Goal: Transaction & Acquisition: Book appointment/travel/reservation

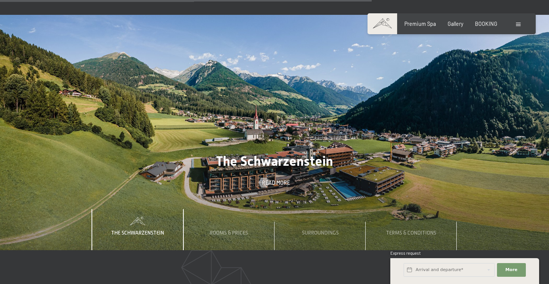
scroll to position [2110, 0]
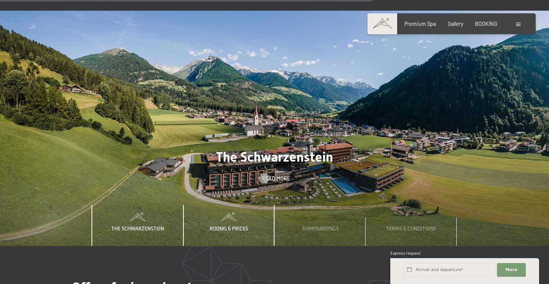
click at [248, 216] on div "Rooms & Prices" at bounding box center [229, 225] width 48 height 41
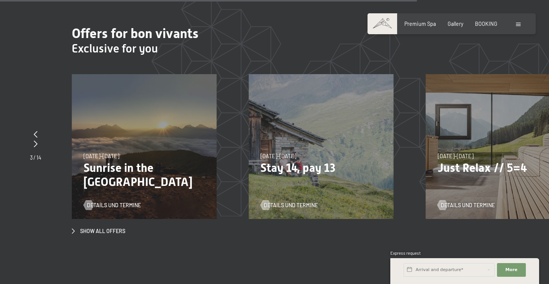
scroll to position [2365, 0]
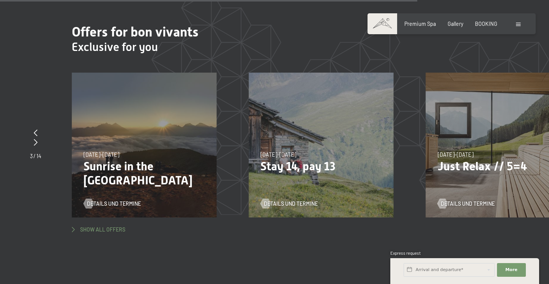
click at [101, 226] on span "Show all offers" at bounding box center [102, 230] width 45 height 8
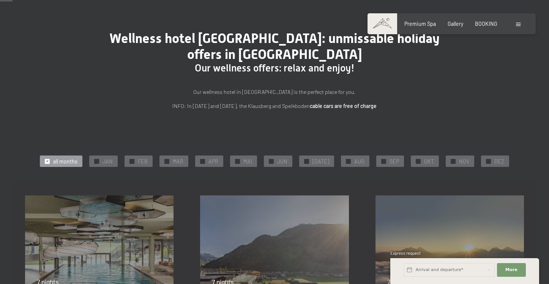
scroll to position [48, 0]
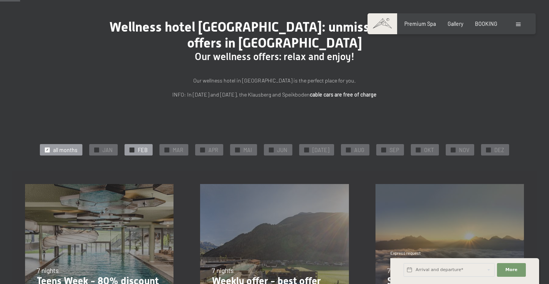
click at [141, 147] on div "✓ FEB" at bounding box center [139, 149] width 28 height 11
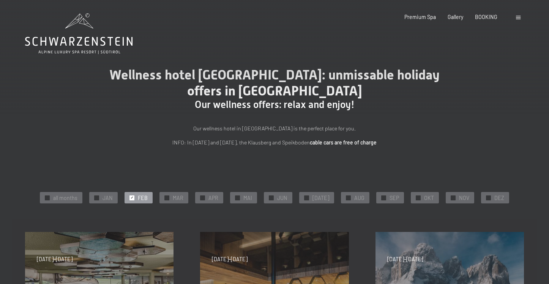
scroll to position [0, 0]
click at [144, 199] on span "FEB" at bounding box center [143, 198] width 10 height 8
click at [83, 28] on icon at bounding box center [79, 33] width 108 height 41
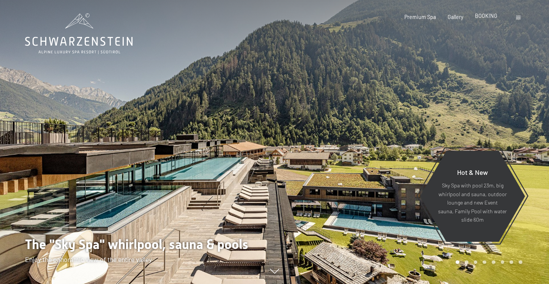
click at [491, 19] on div "BOOKING" at bounding box center [486, 16] width 22 height 8
click at [484, 17] on span "BOOKING" at bounding box center [486, 16] width 22 height 6
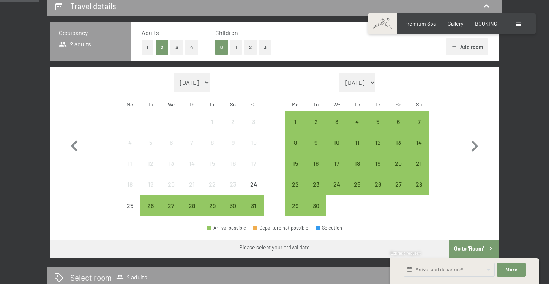
scroll to position [180, 0]
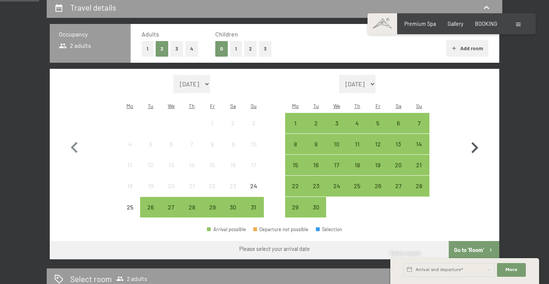
click at [476, 142] on icon "button" at bounding box center [475, 147] width 7 height 11
select select "2025-09-01"
select select "2025-10-01"
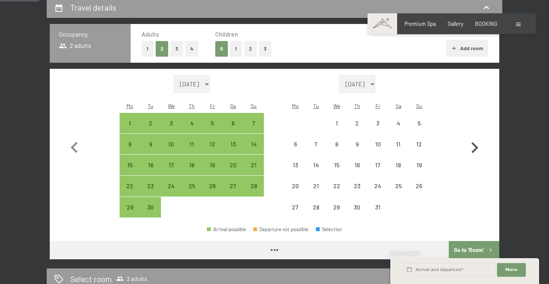
click at [476, 142] on icon "button" at bounding box center [475, 147] width 7 height 11
select select "2025-10-01"
select select "2025-11-01"
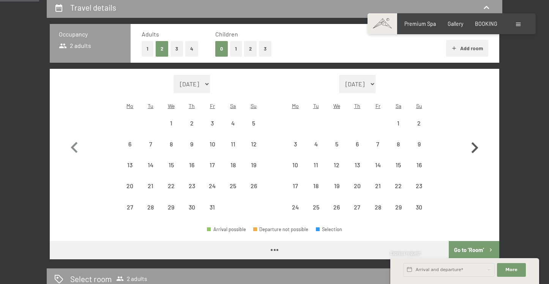
click at [476, 142] on icon "button" at bounding box center [475, 147] width 7 height 11
select select "2025-11-01"
select select "2025-12-01"
select select "2025-11-01"
select select "2025-12-01"
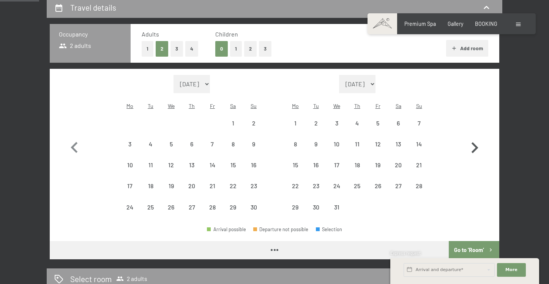
click at [476, 142] on icon "button" at bounding box center [475, 147] width 7 height 11
select select "2025-12-01"
select select "2026-01-01"
select select "2025-12-01"
select select "2026-01-01"
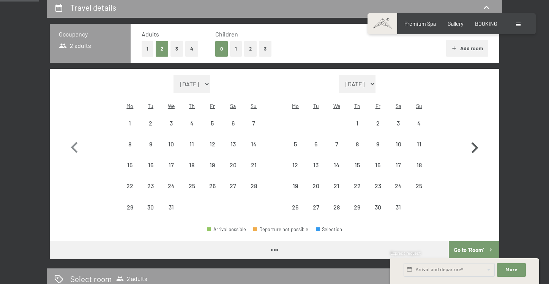
select select "2025-12-01"
select select "2026-01-01"
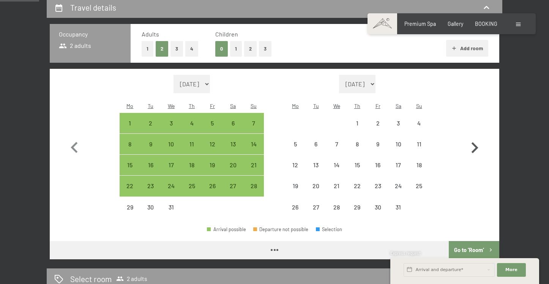
select select "2025-12-01"
select select "2026-01-01"
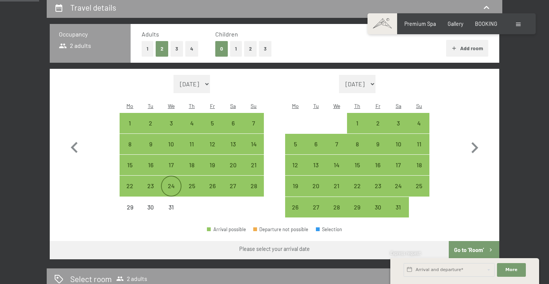
click at [176, 183] on div "24" at bounding box center [171, 192] width 19 height 19
select select "2025-12-01"
select select "2026-01-01"
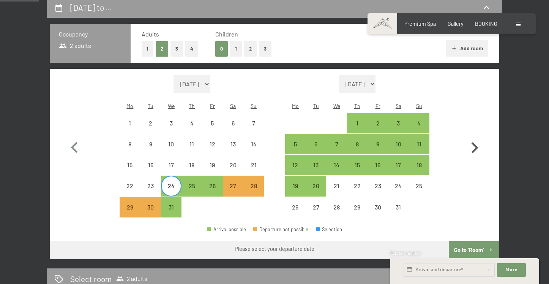
click at [477, 142] on icon "button" at bounding box center [475, 147] width 7 height 11
select select "2026-01-01"
select select "2026-02-01"
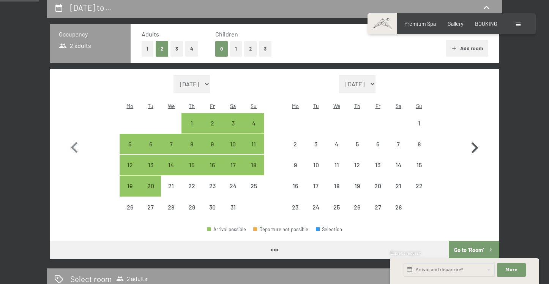
select select "2026-01-01"
select select "2026-02-01"
click at [477, 142] on icon "button" at bounding box center [475, 147] width 7 height 11
select select "2026-02-01"
select select "2026-03-01"
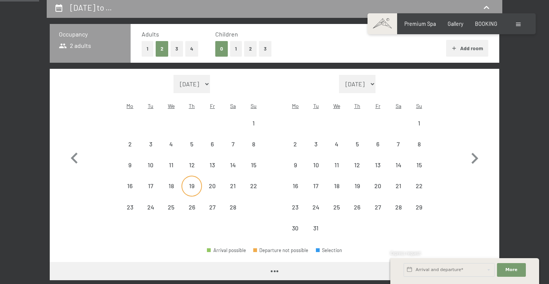
select select "2026-02-01"
select select "2026-03-01"
click at [76, 152] on icon "button" at bounding box center [74, 157] width 7 height 11
select select "2026-01-01"
select select "2026-02-01"
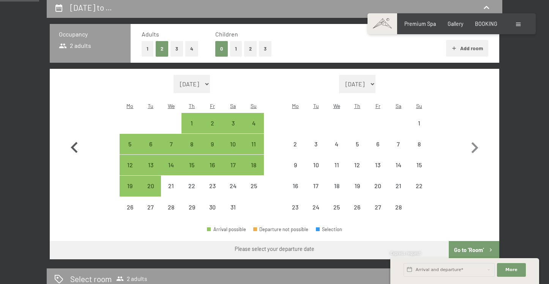
click at [76, 148] on icon "button" at bounding box center [74, 148] width 22 height 22
select select "2025-12-01"
select select "2026-01-01"
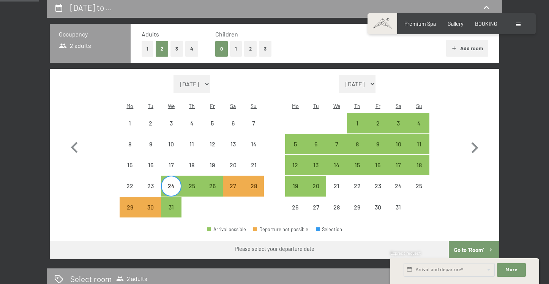
click at [180, 183] on div "24" at bounding box center [171, 192] width 19 height 19
select select "2025-12-01"
select select "2026-01-01"
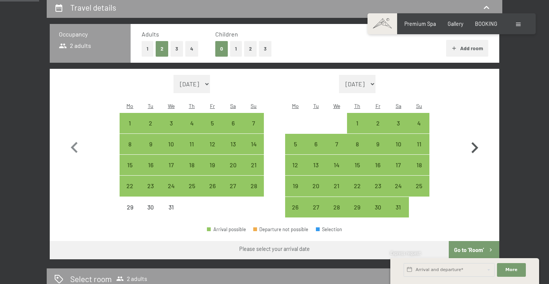
click at [475, 145] on icon "button" at bounding box center [475, 147] width 7 height 11
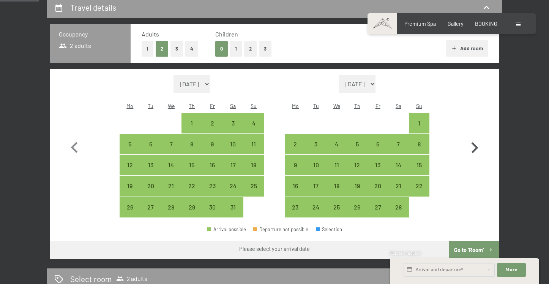
click at [475, 145] on icon "button" at bounding box center [475, 147] width 7 height 11
select select "2026-02-01"
select select "2026-03-01"
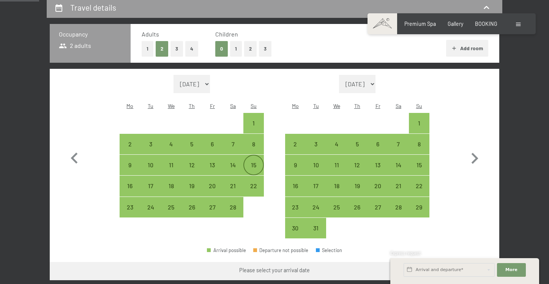
click at [258, 162] on div "15" at bounding box center [253, 171] width 19 height 19
select select "2026-02-01"
select select "2026-03-01"
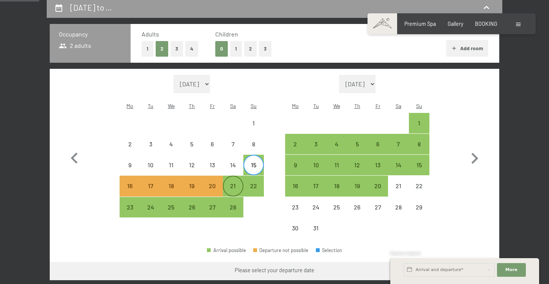
click at [234, 183] on div "21" at bounding box center [233, 192] width 19 height 19
select select "2026-02-01"
select select "2026-03-01"
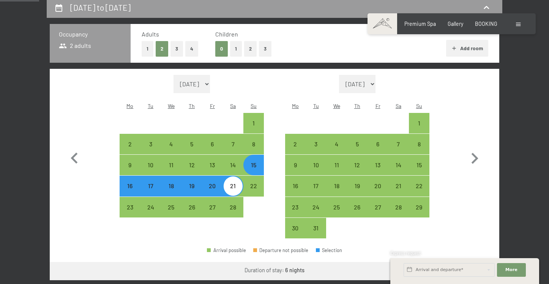
click at [214, 183] on div "20" at bounding box center [212, 192] width 19 height 19
select select "2026-02-01"
select select "2026-03-01"
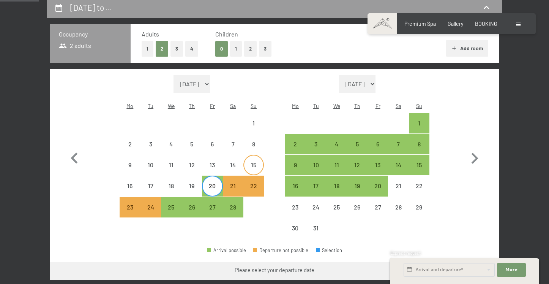
click at [254, 162] on div "15" at bounding box center [253, 171] width 19 height 19
select select "2026-02-01"
select select "2026-03-01"
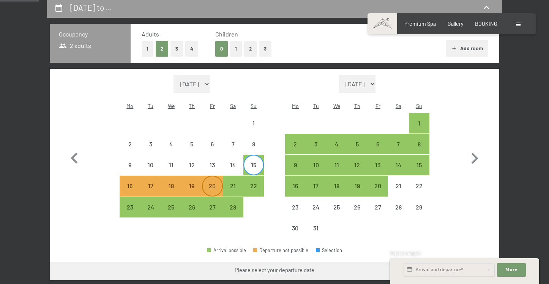
click at [215, 183] on div "20" at bounding box center [212, 192] width 19 height 19
select select "2026-02-01"
select select "2026-03-01"
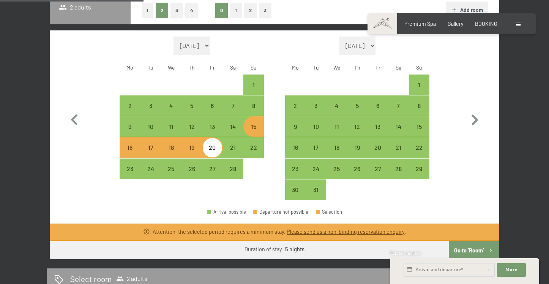
scroll to position [219, 0]
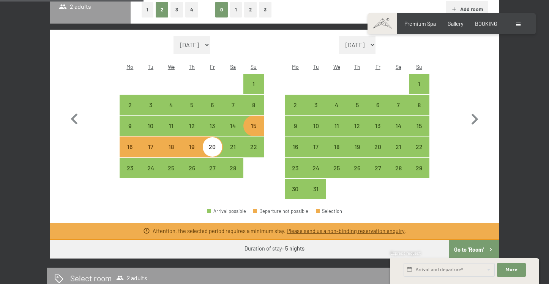
click at [252, 123] on div "15" at bounding box center [253, 132] width 19 height 19
select select "2026-02-01"
select select "2026-03-01"
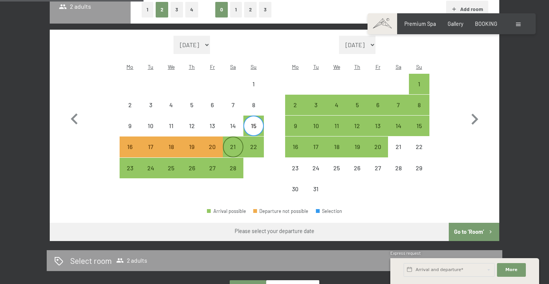
click at [235, 144] on div "21" at bounding box center [233, 153] width 19 height 19
select select "2026-02-01"
select select "2026-03-01"
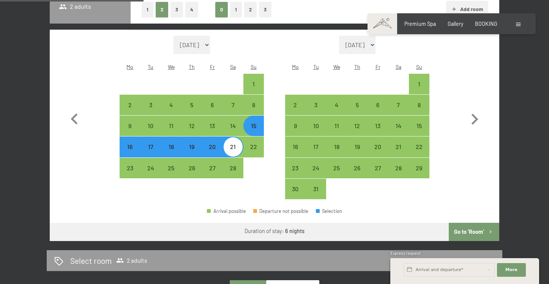
click at [464, 223] on button "Go to ‘Room’" at bounding box center [474, 232] width 51 height 18
select select "2026-02-01"
select select "2026-03-01"
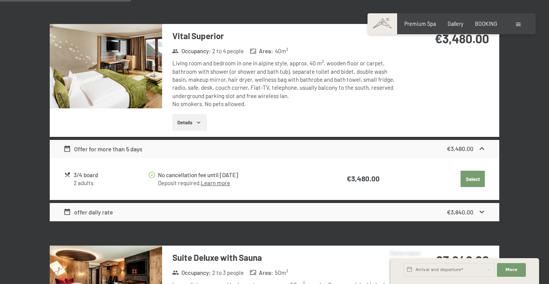
scroll to position [455, 0]
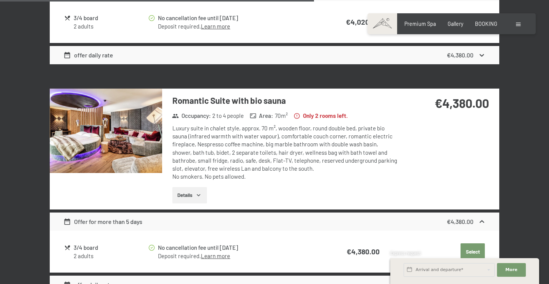
click at [258, 187] on div "Details" at bounding box center [286, 195] width 226 height 17
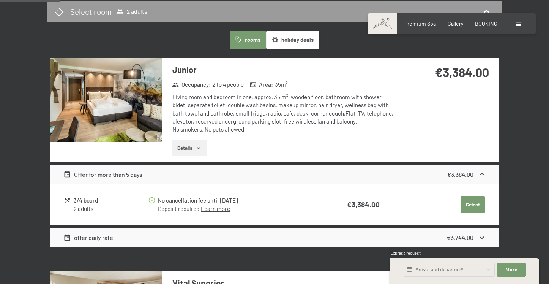
scroll to position [207, 0]
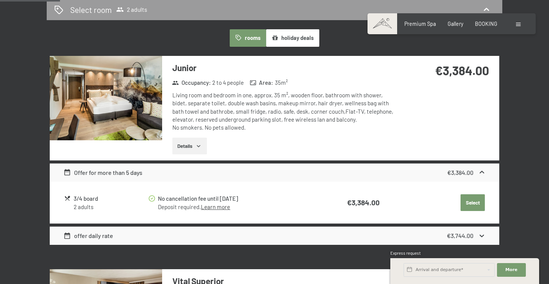
click at [475, 197] on button "Select" at bounding box center [473, 202] width 24 height 17
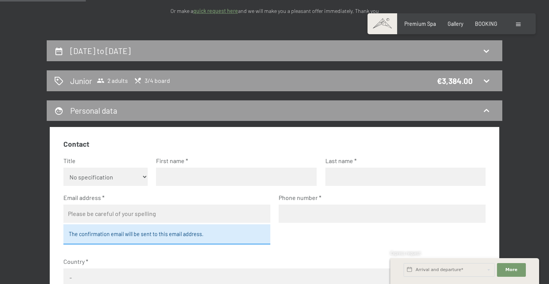
scroll to position [130, 0]
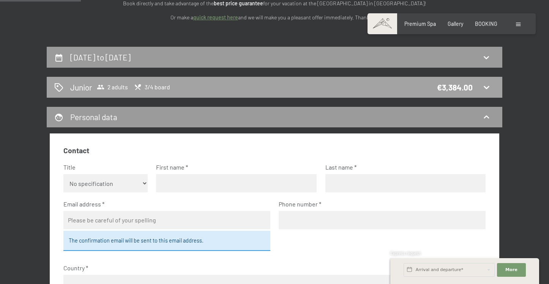
click at [344, 92] on div "Junior 2 adults 3/4 board €3,384.00" at bounding box center [275, 87] width 456 height 21
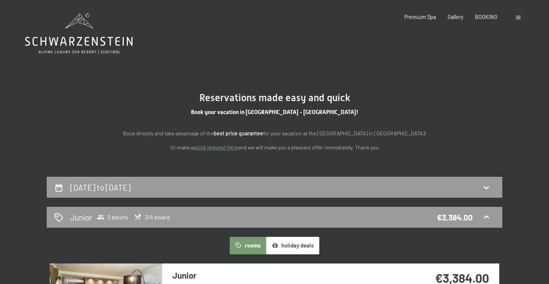
scroll to position [0, 0]
click at [337, 183] on div "15th February to 21st February 2026" at bounding box center [274, 187] width 441 height 11
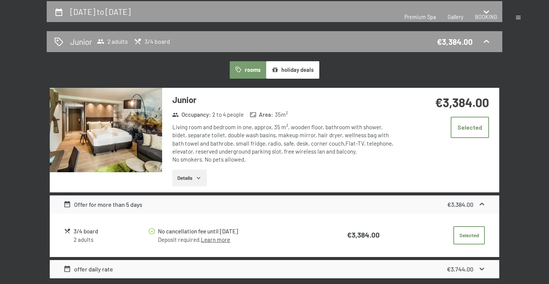
select select "2026-02-01"
select select "2026-03-01"
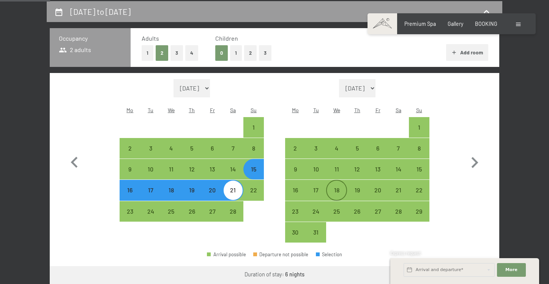
scroll to position [178, 0]
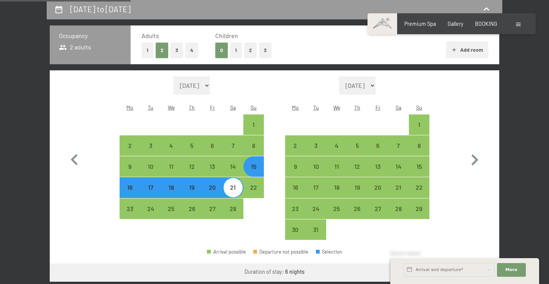
click at [455, 51] on icon "button" at bounding box center [454, 50] width 6 height 6
select select "2026-02-01"
select select "2026-03-01"
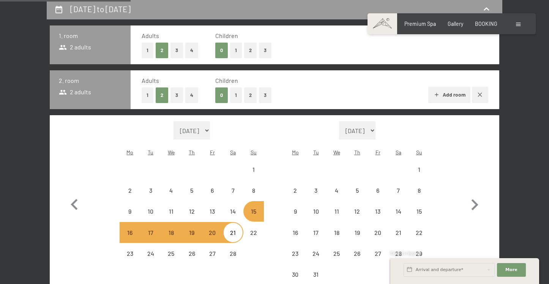
select select "2026-02-01"
select select "2026-03-01"
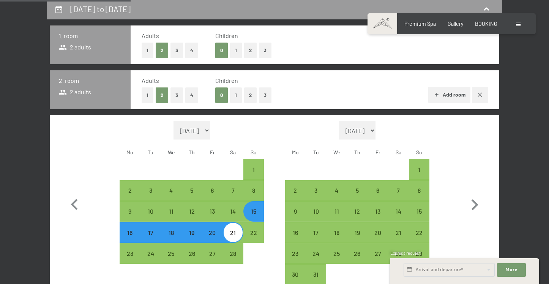
click at [178, 92] on button "3" at bounding box center [177, 95] width 13 height 16
select select "2026-02-01"
select select "2026-03-01"
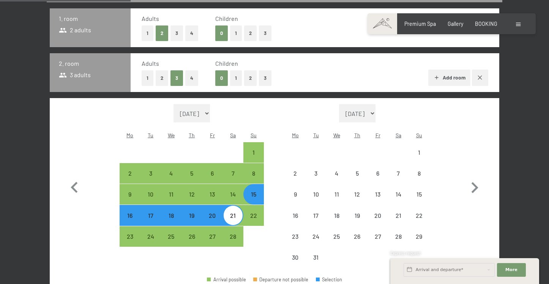
select select "2026-02-01"
select select "2026-03-01"
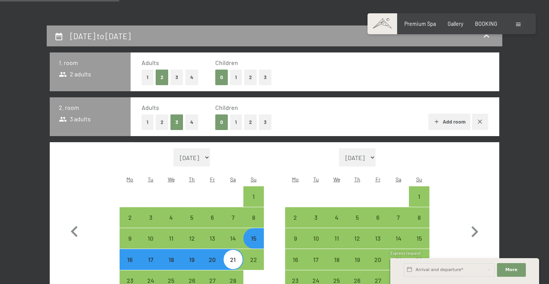
scroll to position [143, 0]
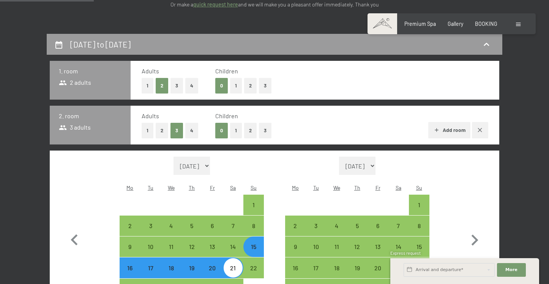
click at [459, 131] on button "Add room" at bounding box center [450, 130] width 42 height 17
select select "2026-02-01"
select select "2026-03-01"
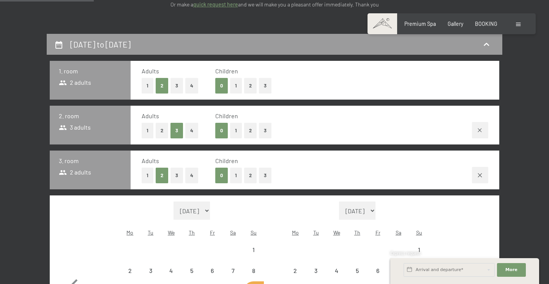
click at [239, 173] on button "1" at bounding box center [236, 176] width 12 height 16
select select "2026-02-01"
select select "2026-03-01"
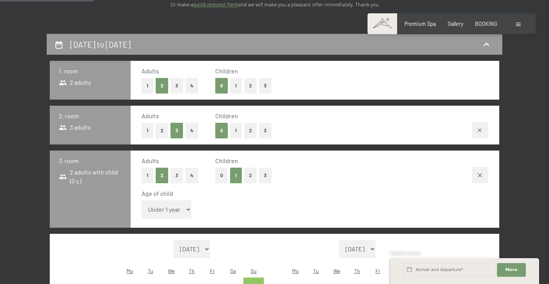
select select "2026-02-01"
select select "2026-03-01"
select select "13"
select select "2026-02-01"
select select "2026-03-01"
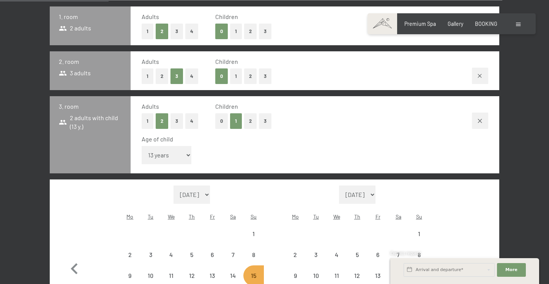
select select "2026-02-01"
select select "2026-03-01"
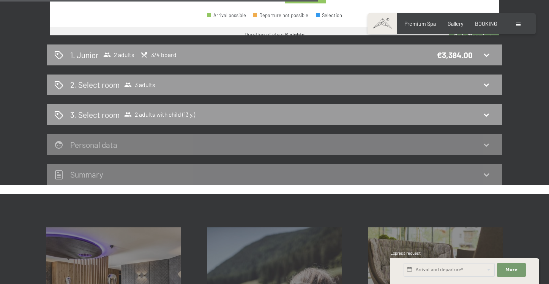
scroll to position [542, 0]
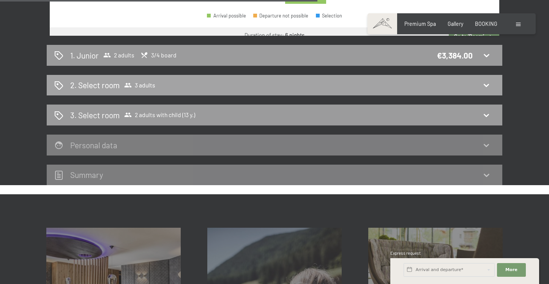
click at [229, 84] on div "2. Select room 3 adults" at bounding box center [274, 84] width 441 height 11
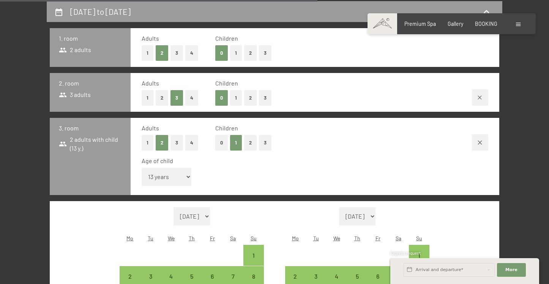
select select "2026-02-01"
select select "2026-03-01"
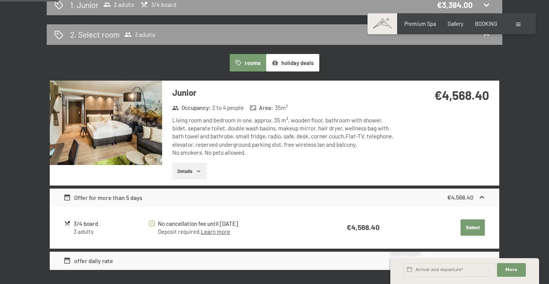
scroll to position [213, 0]
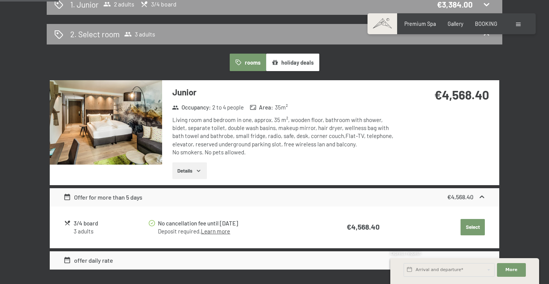
click at [185, 167] on button "Details" at bounding box center [190, 170] width 35 height 17
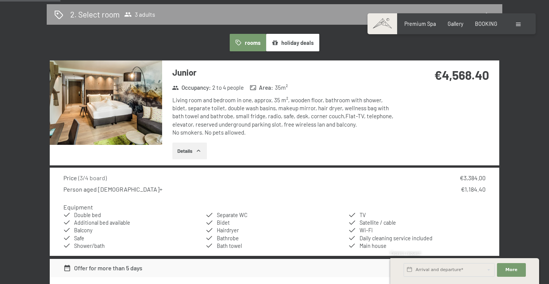
scroll to position [233, 0]
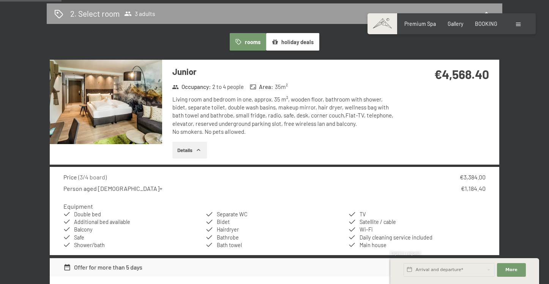
click at [195, 152] on button "Details" at bounding box center [190, 150] width 35 height 17
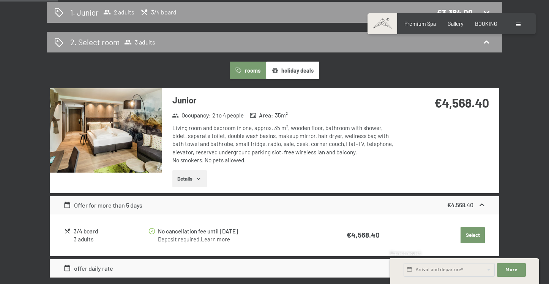
scroll to position [210, 0]
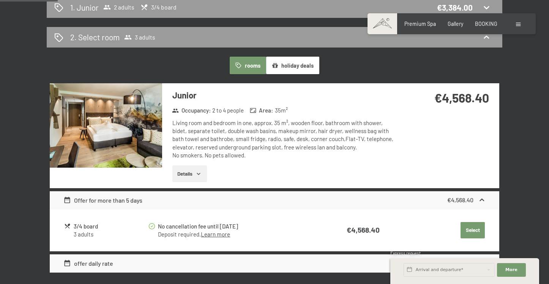
click at [472, 227] on button "Select" at bounding box center [473, 230] width 24 height 17
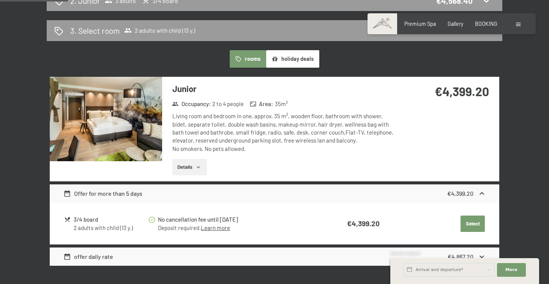
scroll to position [246, 0]
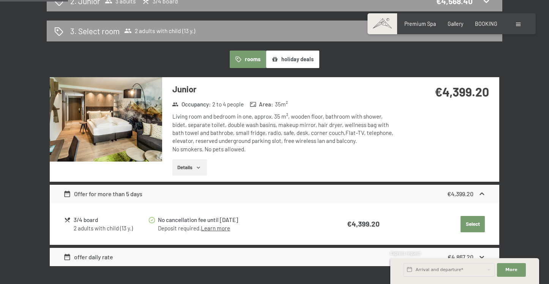
click at [466, 223] on button "Select" at bounding box center [473, 224] width 24 height 17
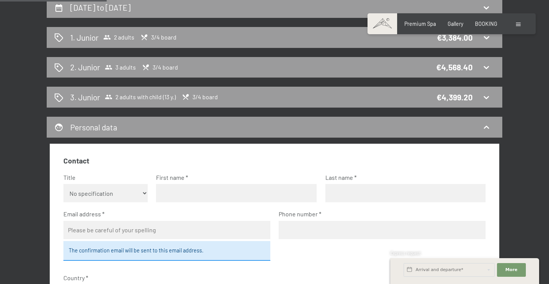
scroll to position [145, 0]
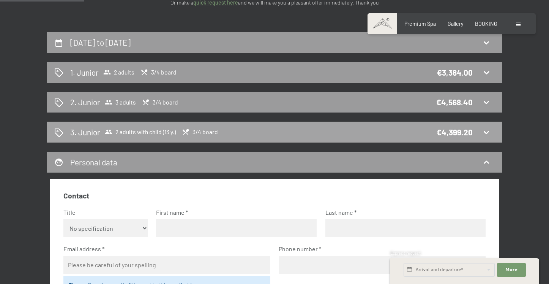
click at [243, 127] on div "3. Junior 2 adults with child (13 y.) 3/4 board €4,399.20" at bounding box center [274, 132] width 441 height 11
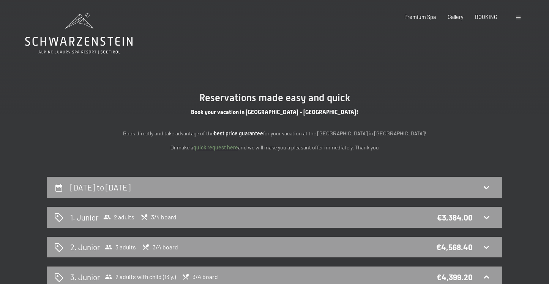
scroll to position [0, 0]
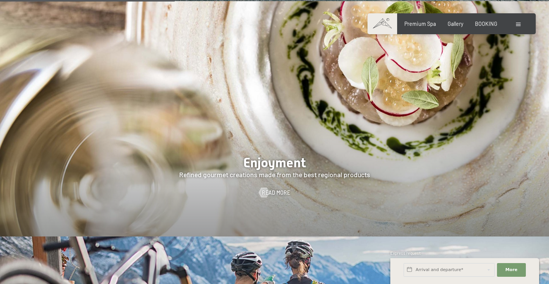
scroll to position [1116, 0]
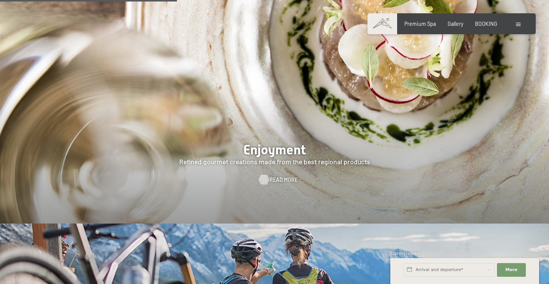
click at [274, 176] on span "Read more" at bounding box center [284, 180] width 28 height 8
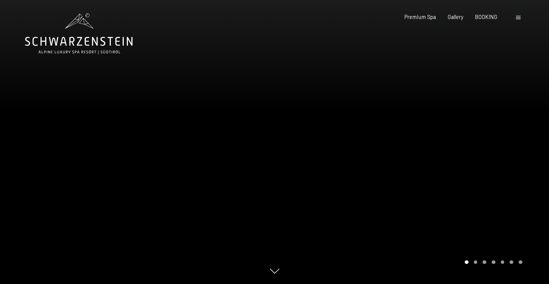
click at [90, 33] on icon at bounding box center [79, 33] width 108 height 41
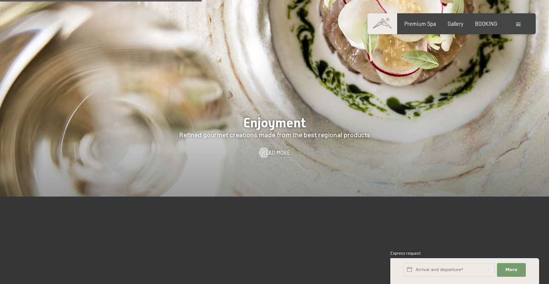
scroll to position [1143, 0]
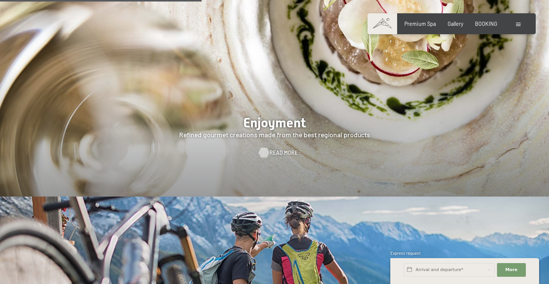
click at [279, 151] on span "Read more" at bounding box center [284, 153] width 28 height 8
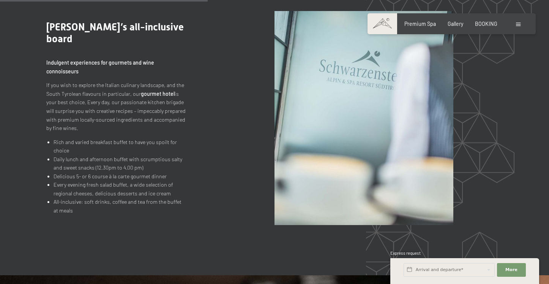
scroll to position [746, 0]
click at [135, 198] on li "All-inclusive: soft drinks, coffee and tea from the buffet at meals" at bounding box center [120, 206] width 133 height 17
click at [165, 90] on strong "gourmet hotel" at bounding box center [158, 93] width 34 height 6
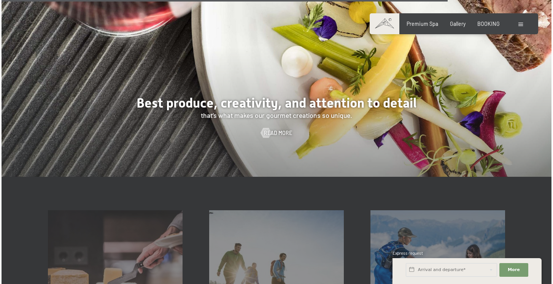
scroll to position [1628, 0]
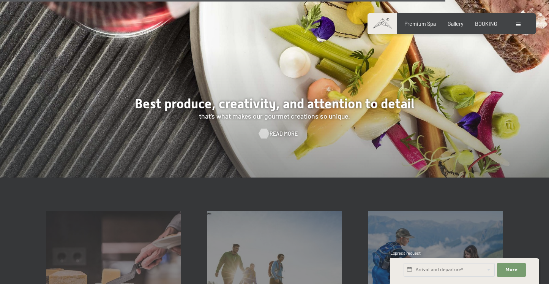
click at [280, 135] on span "Read more" at bounding box center [284, 134] width 28 height 8
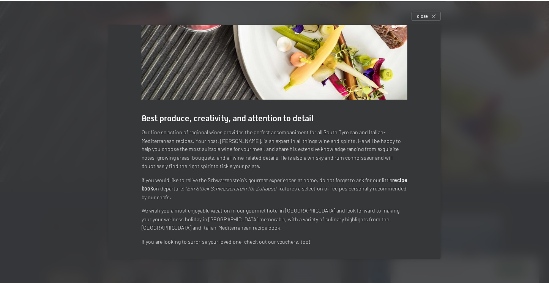
scroll to position [53, 0]
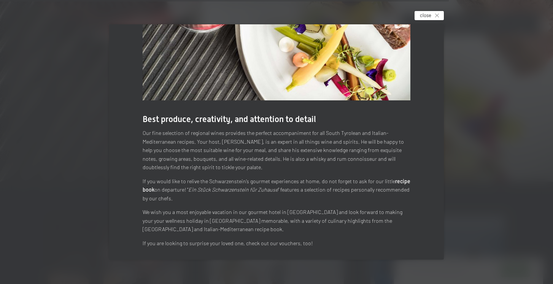
click at [426, 17] on span "close" at bounding box center [425, 15] width 11 height 7
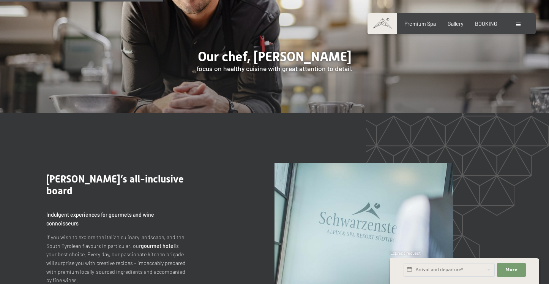
scroll to position [595, 0]
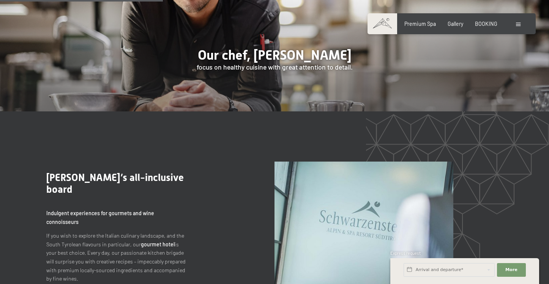
click at [122, 214] on strong "Indulgent experiences for gourmets and wine connoisseurs" at bounding box center [100, 217] width 108 height 15
click at [150, 241] on strong "gourmet hotel" at bounding box center [158, 244] width 34 height 6
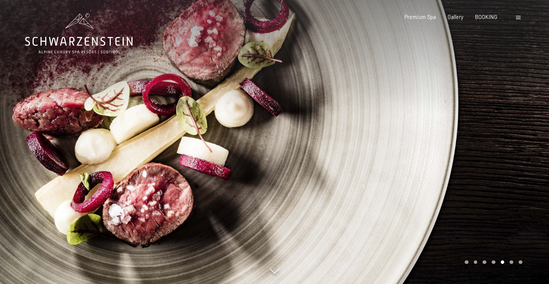
scroll to position [0, 0]
click at [77, 50] on icon at bounding box center [79, 33] width 108 height 41
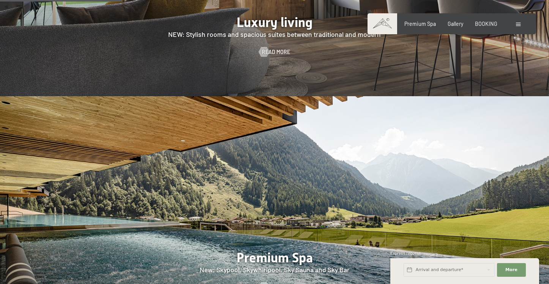
scroll to position [771, 0]
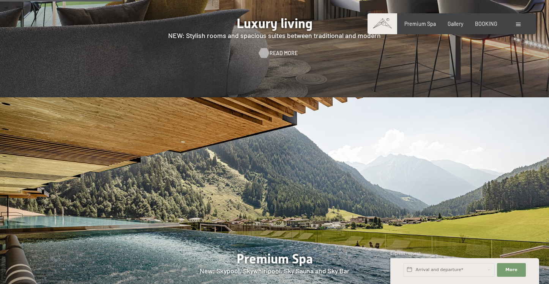
click at [266, 51] on div at bounding box center [264, 53] width 6 height 10
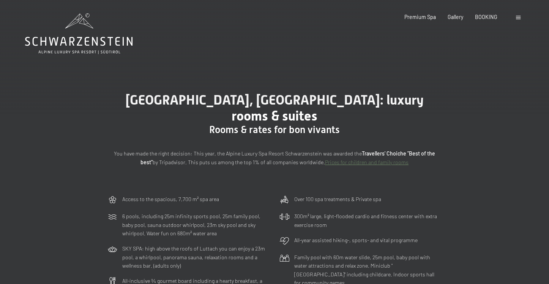
click at [69, 44] on icon at bounding box center [79, 33] width 108 height 41
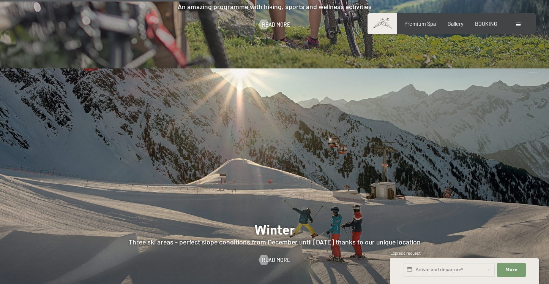
scroll to position [1523, 0]
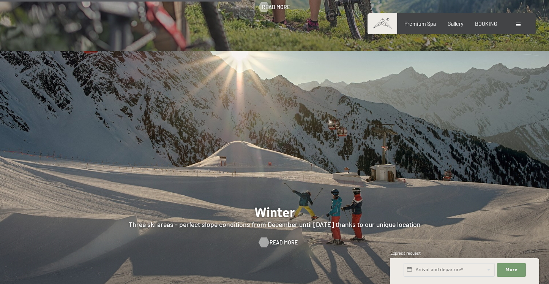
click at [272, 241] on span "Read more" at bounding box center [284, 243] width 28 height 8
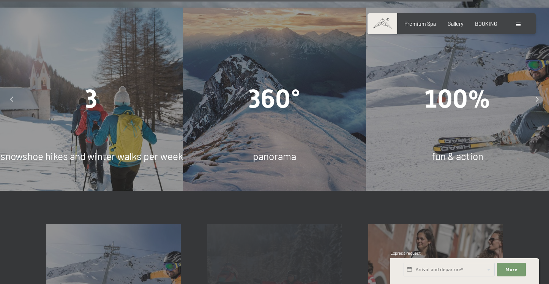
scroll to position [1992, 0]
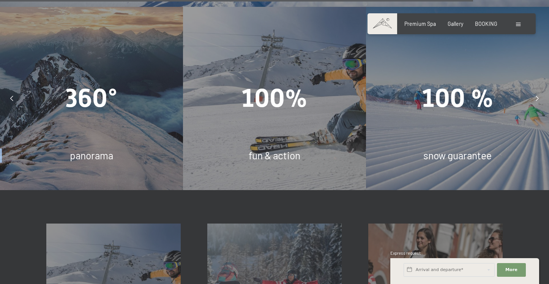
click at [77, 70] on div "360° panorama 100% fun & action 100 % snow guarantee 3 snowshoe hikes and winte…" at bounding box center [0, 98] width 2931 height 183
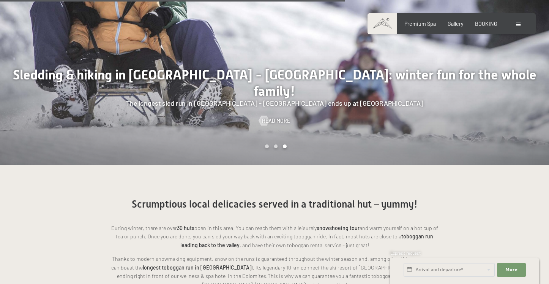
scroll to position [1438, 0]
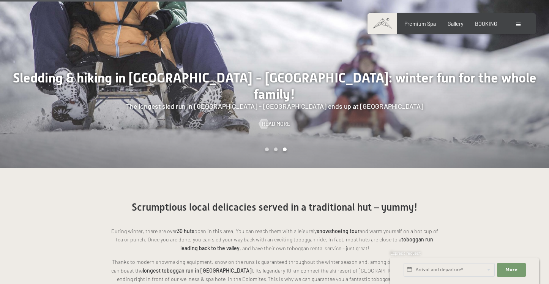
click at [380, 31] on span at bounding box center [383, 23] width 30 height 21
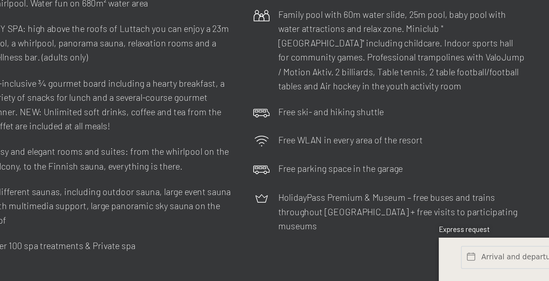
scroll to position [1815, 0]
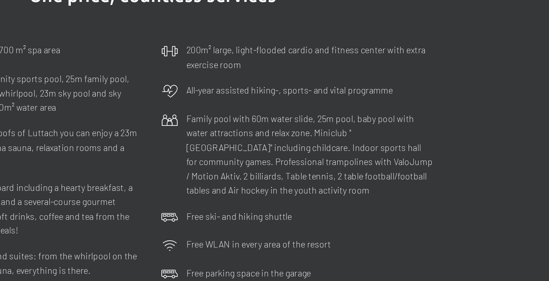
click at [280, 100] on icon at bounding box center [285, 105] width 10 height 10
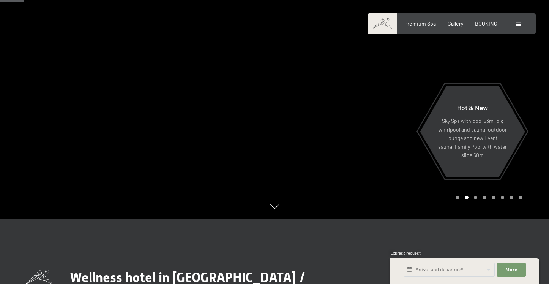
scroll to position [22, 0]
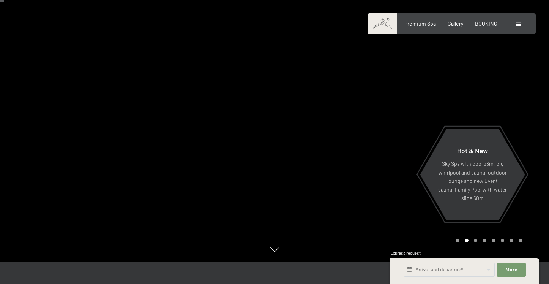
click at [387, 27] on span at bounding box center [383, 23] width 30 height 21
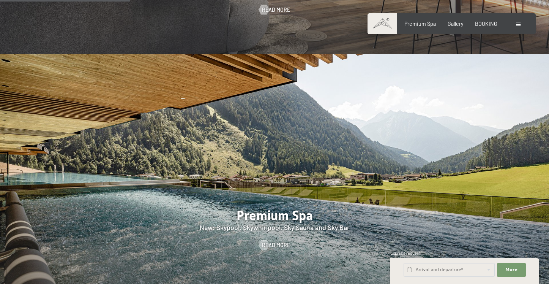
scroll to position [826, 0]
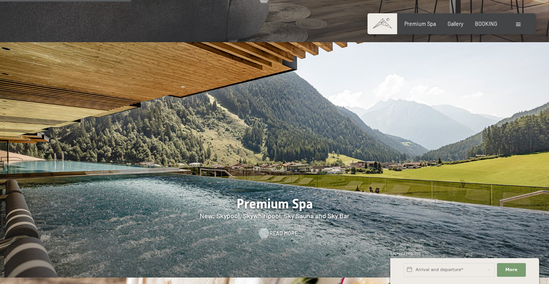
click at [264, 230] on div at bounding box center [264, 233] width 6 height 10
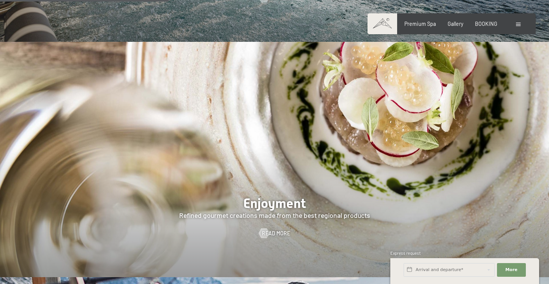
scroll to position [1086, 0]
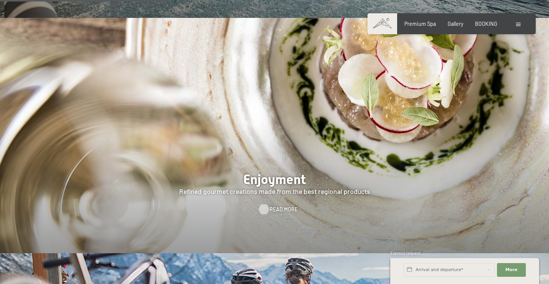
click at [283, 206] on span "Read more" at bounding box center [284, 210] width 28 height 8
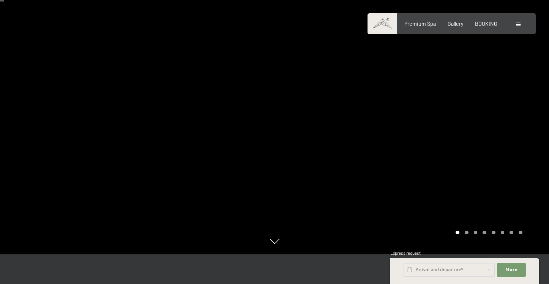
scroll to position [19, 0]
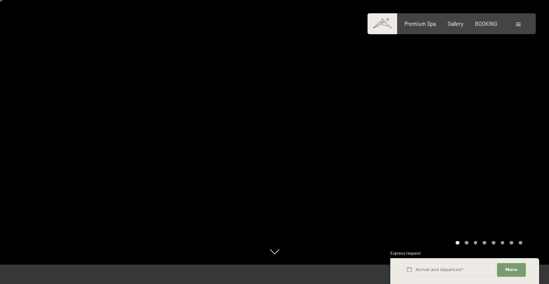
click at [467, 242] on div "Carousel Page 2" at bounding box center [467, 243] width 4 height 4
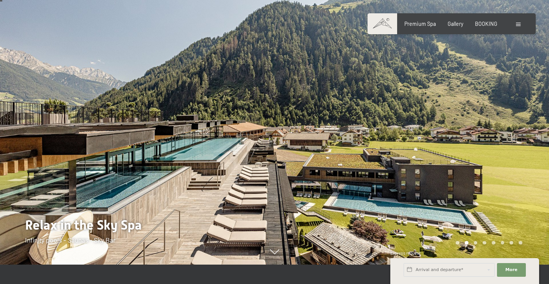
click at [473, 243] on div "Carousel Pagination" at bounding box center [487, 243] width 69 height 4
click at [482, 242] on div "Carousel Pagination" at bounding box center [487, 243] width 69 height 4
click at [486, 242] on div "Carousel Page 4" at bounding box center [485, 243] width 4 height 4
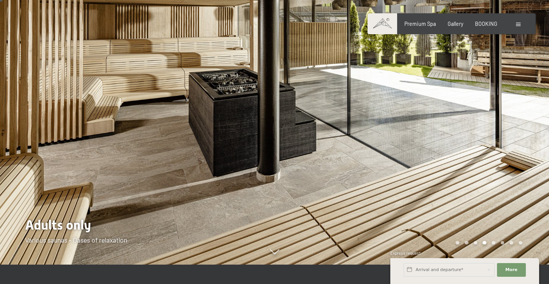
click at [497, 243] on div "Carousel Pagination" at bounding box center [487, 243] width 69 height 4
click at [506, 243] on div "Carousel Pagination" at bounding box center [487, 243] width 69 height 4
click at [505, 243] on div "Carousel Pagination" at bounding box center [487, 243] width 69 height 4
click at [504, 243] on div "Carousel Page 6" at bounding box center [503, 243] width 4 height 4
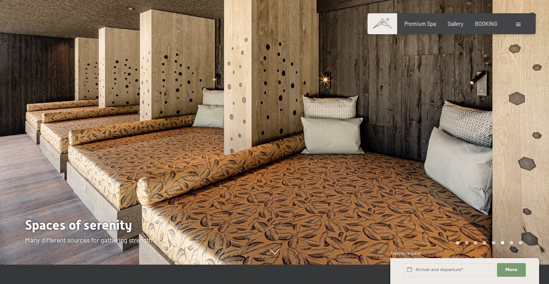
click at [511, 242] on div "Carousel Page 7" at bounding box center [512, 243] width 4 height 4
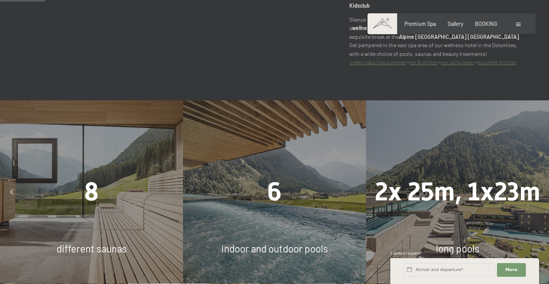
scroll to position [382, 0]
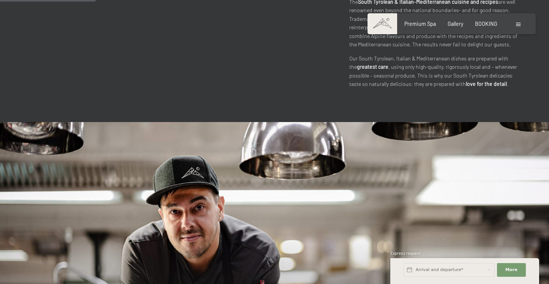
scroll to position [350, 0]
